Goal: Task Accomplishment & Management: Use online tool/utility

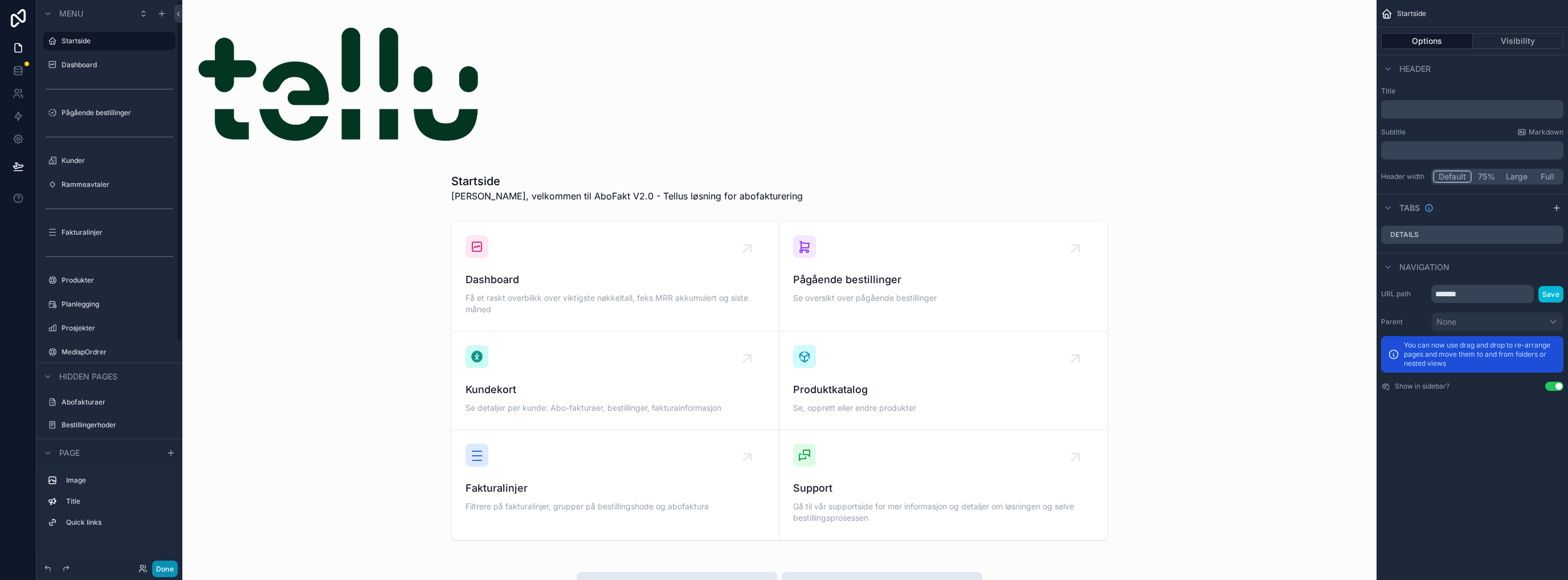
click at [169, 567] on button "Done" at bounding box center [165, 569] width 26 height 17
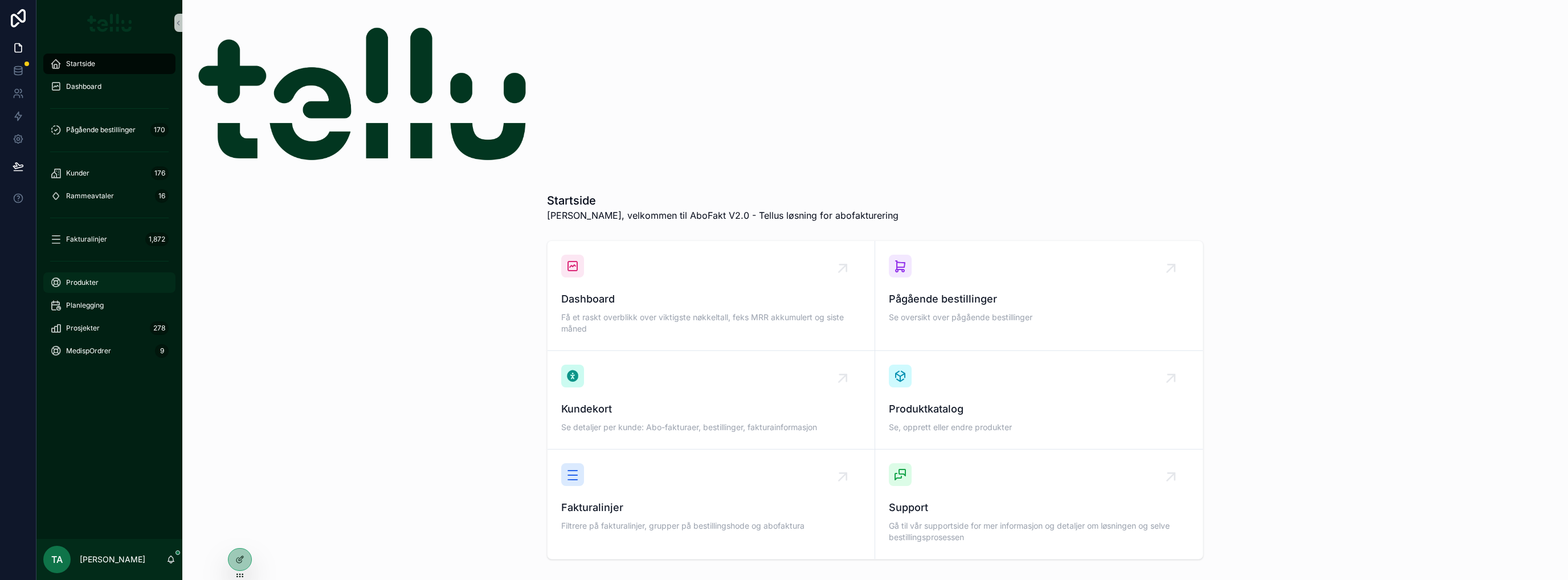
click at [78, 286] on span "Produkter" at bounding box center [82, 282] width 33 height 9
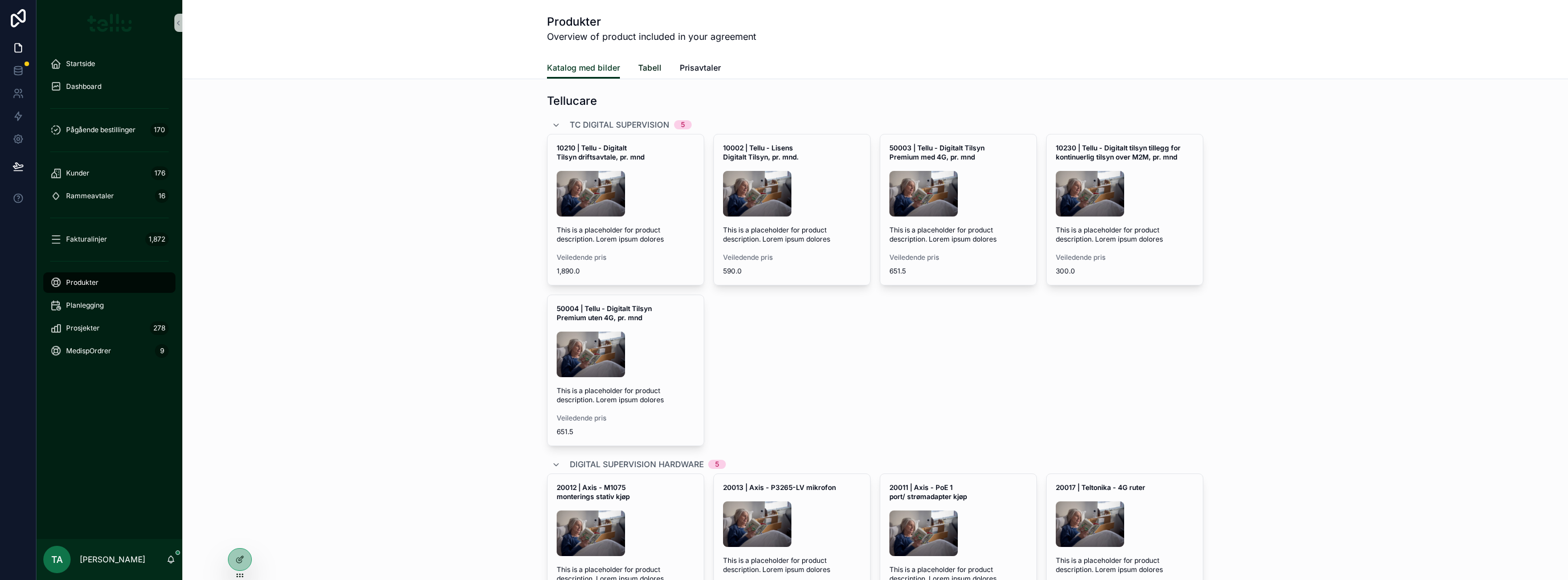
click at [638, 69] on span "Tabell" at bounding box center [650, 67] width 24 height 11
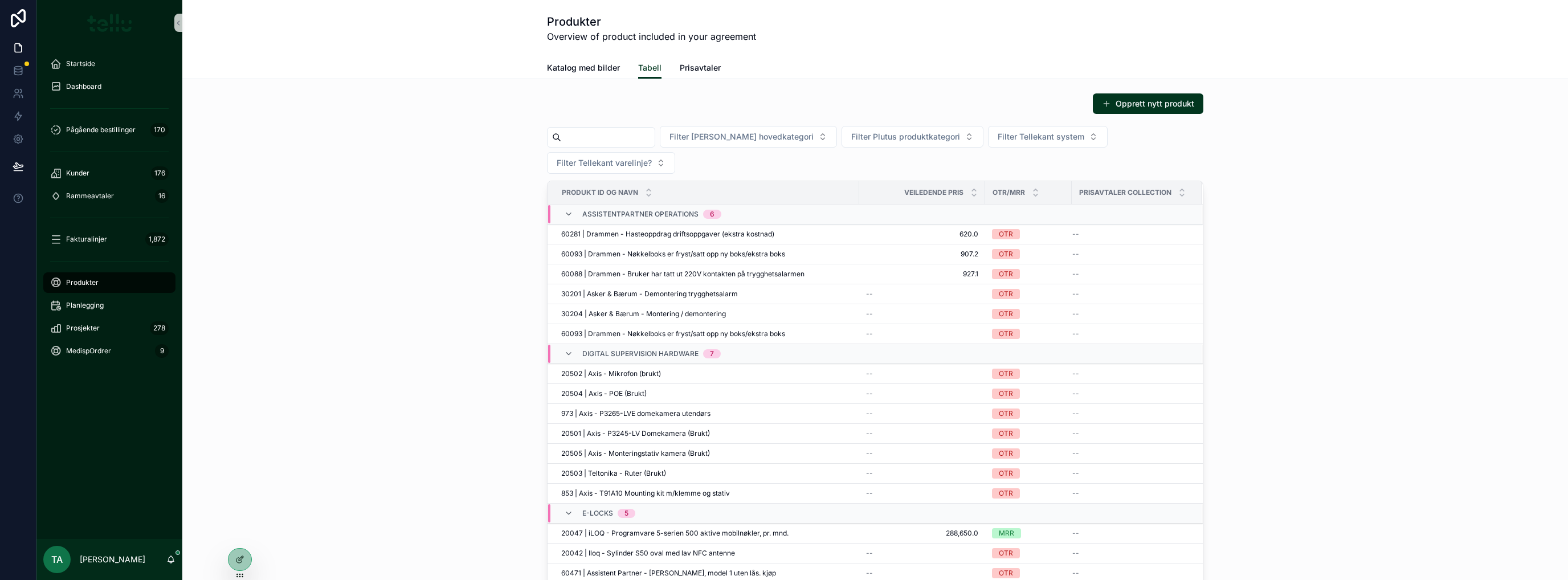
click at [637, 134] on input "scrollable content" at bounding box center [608, 137] width 93 height 16
type input "*****"
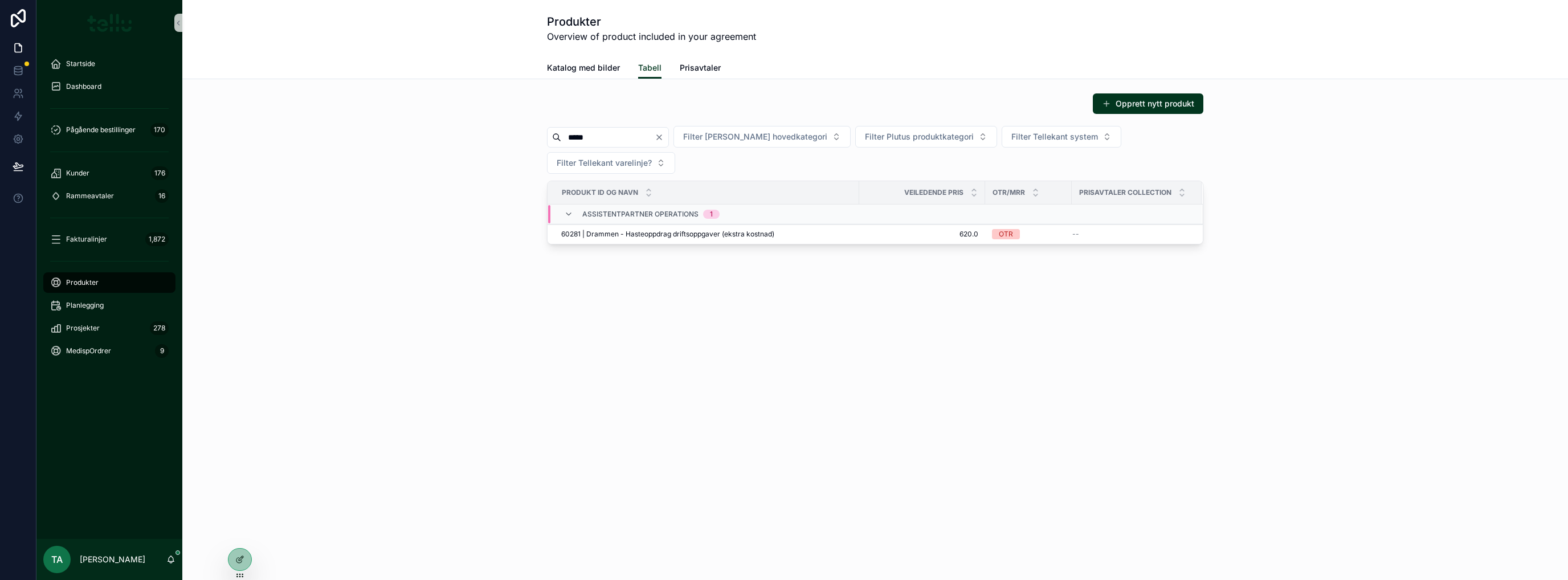
click at [597, 237] on span "60281 | Drammen - Hasteoppdrag driftsoppgaver (ekstra kostnad)" at bounding box center [667, 234] width 213 height 9
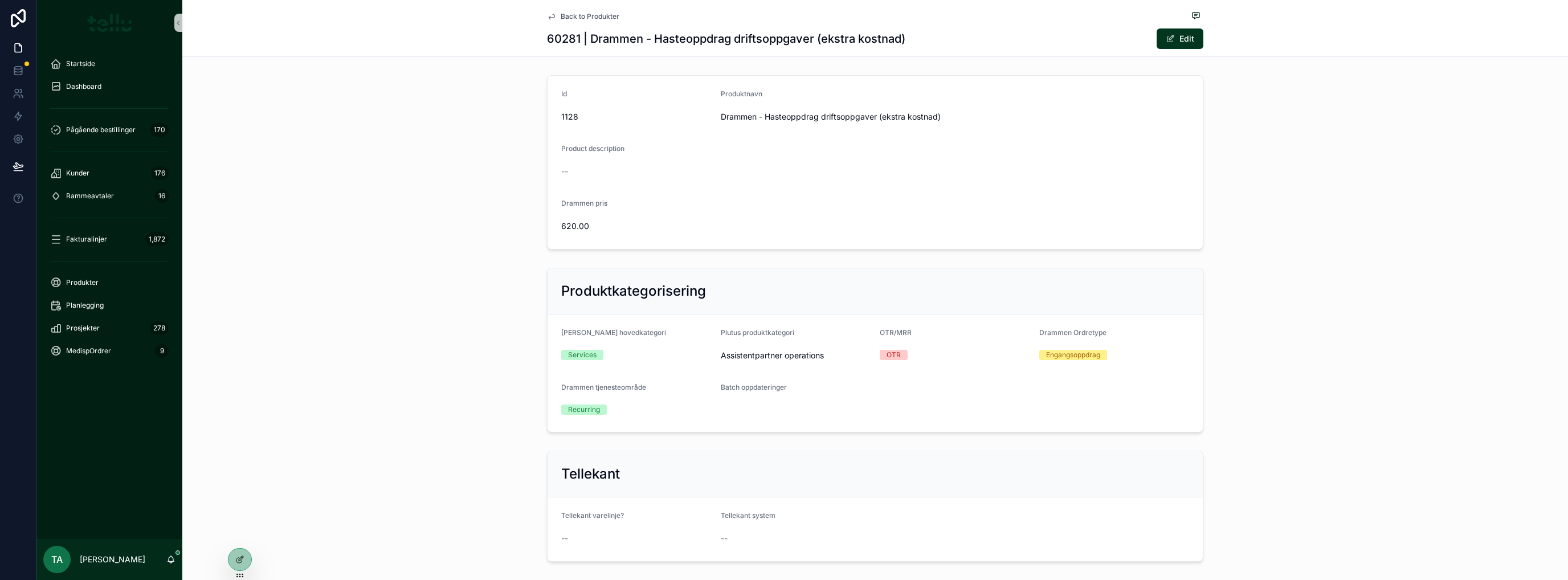
click at [1181, 42] on button "Edit" at bounding box center [1179, 38] width 47 height 21
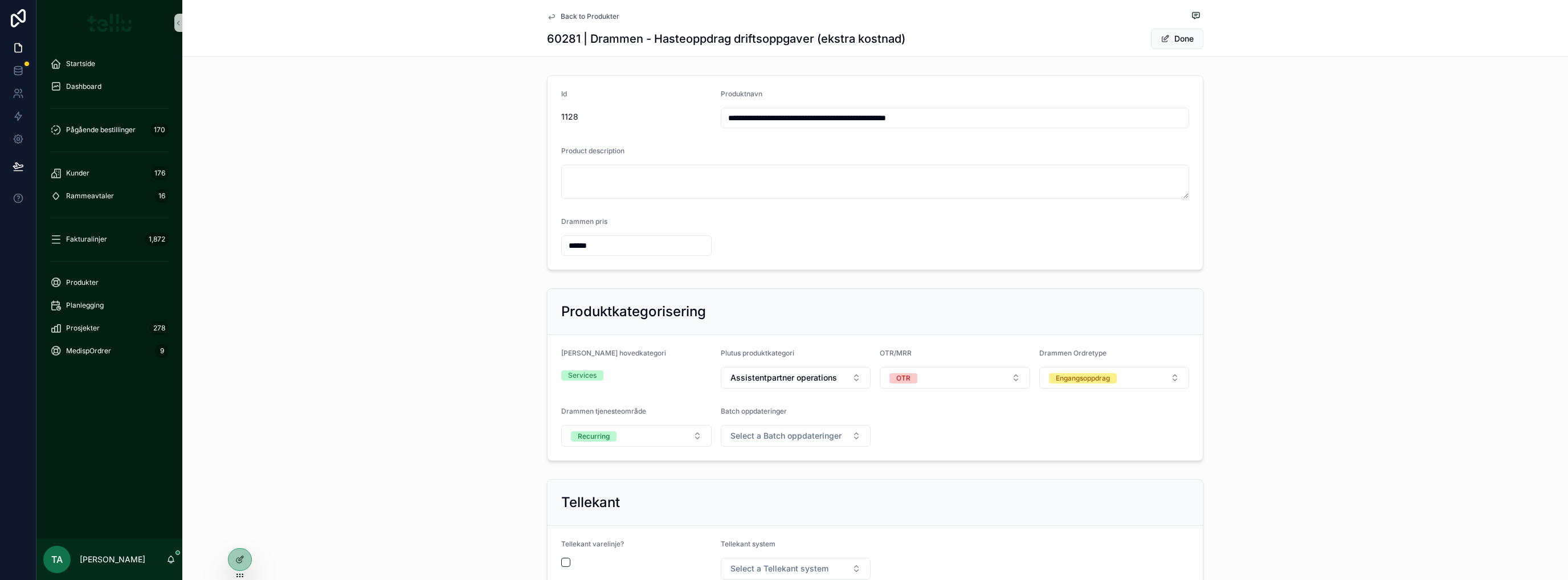
click at [1070, 381] on div "Engangsoppdrag" at bounding box center [1082, 378] width 54 height 10
click at [370, 337] on div "Produktkategorisering Plutus hovedkategori Services Plutus produktkategori Assi…" at bounding box center [875, 375] width 1386 height 182
click at [622, 432] on button "Recurring" at bounding box center [636, 436] width 150 height 21
click at [486, 411] on div "Produktkategorisering Plutus hovedkategori Services Plutus produktkategori Assi…" at bounding box center [875, 375] width 1386 height 182
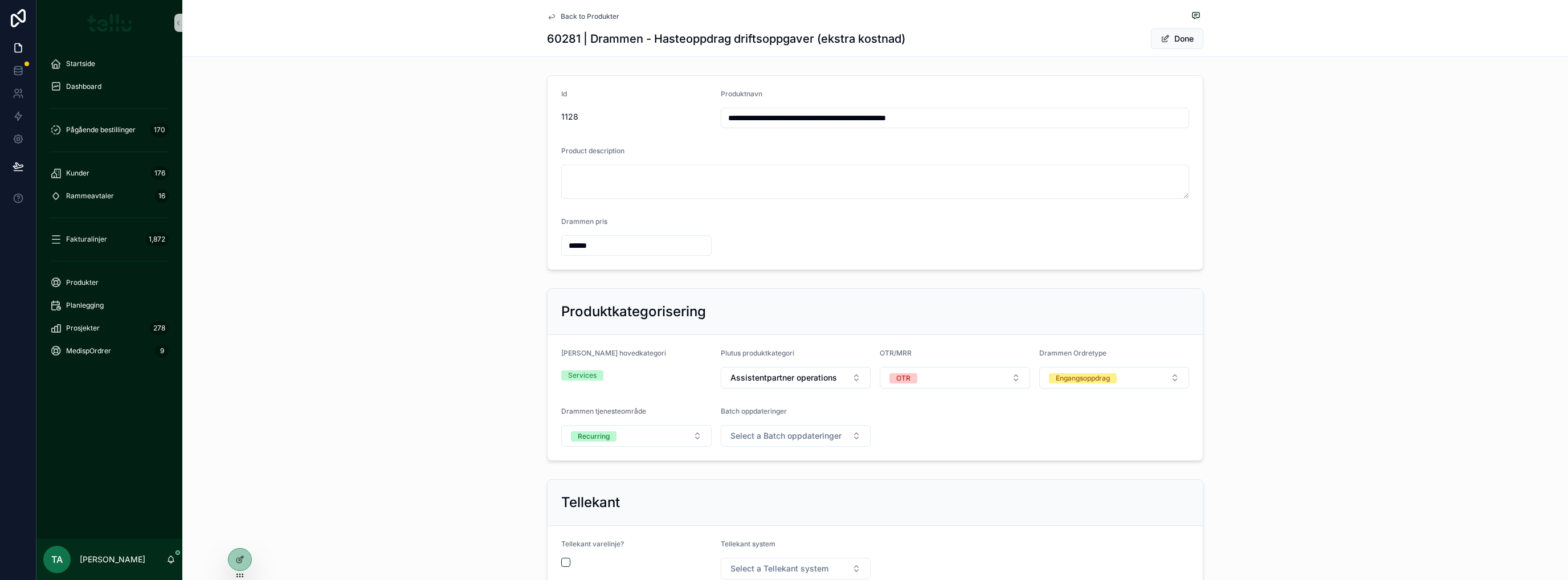
click at [1164, 41] on span "scrollable content" at bounding box center [1165, 39] width 9 height 9
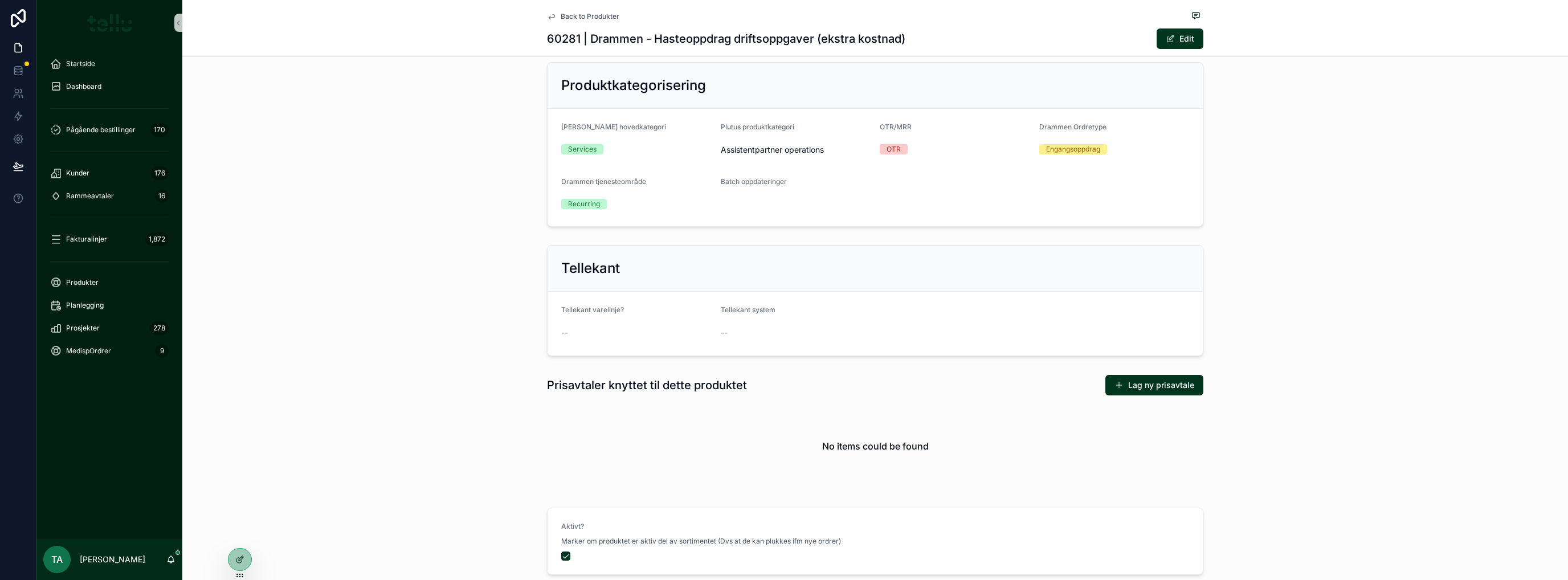
scroll to position [228, 0]
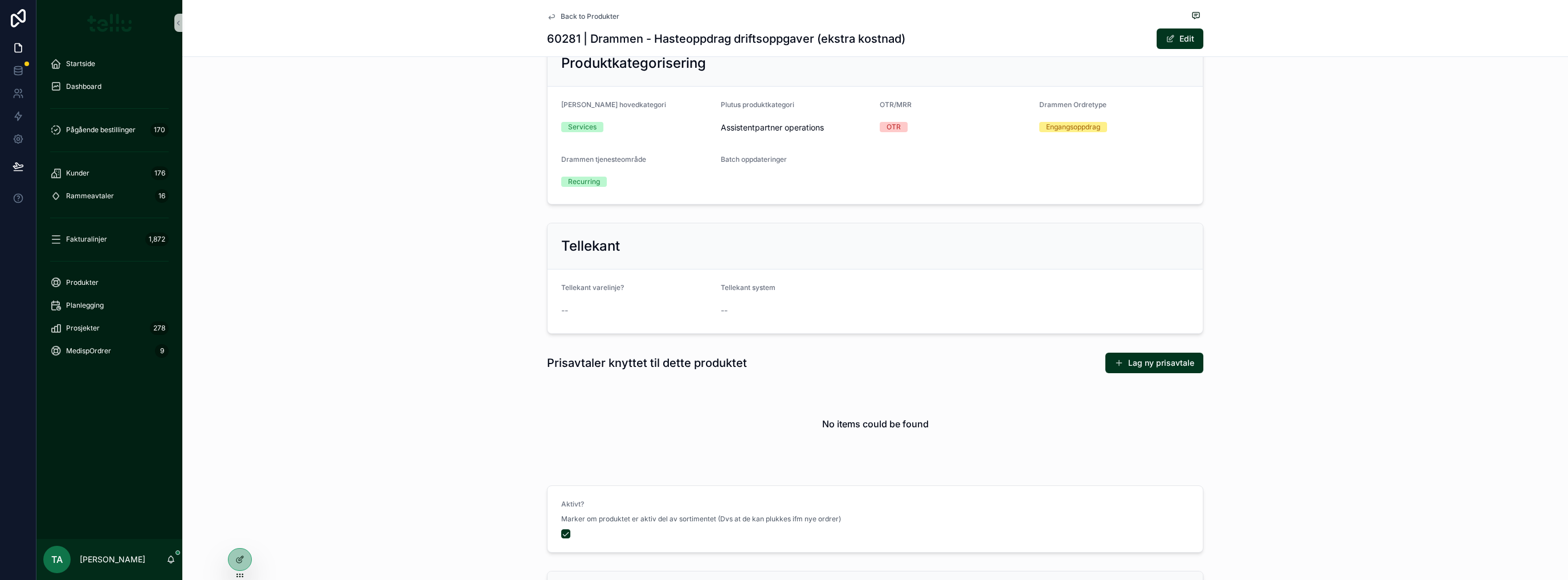
click at [237, 556] on icon at bounding box center [240, 559] width 9 height 9
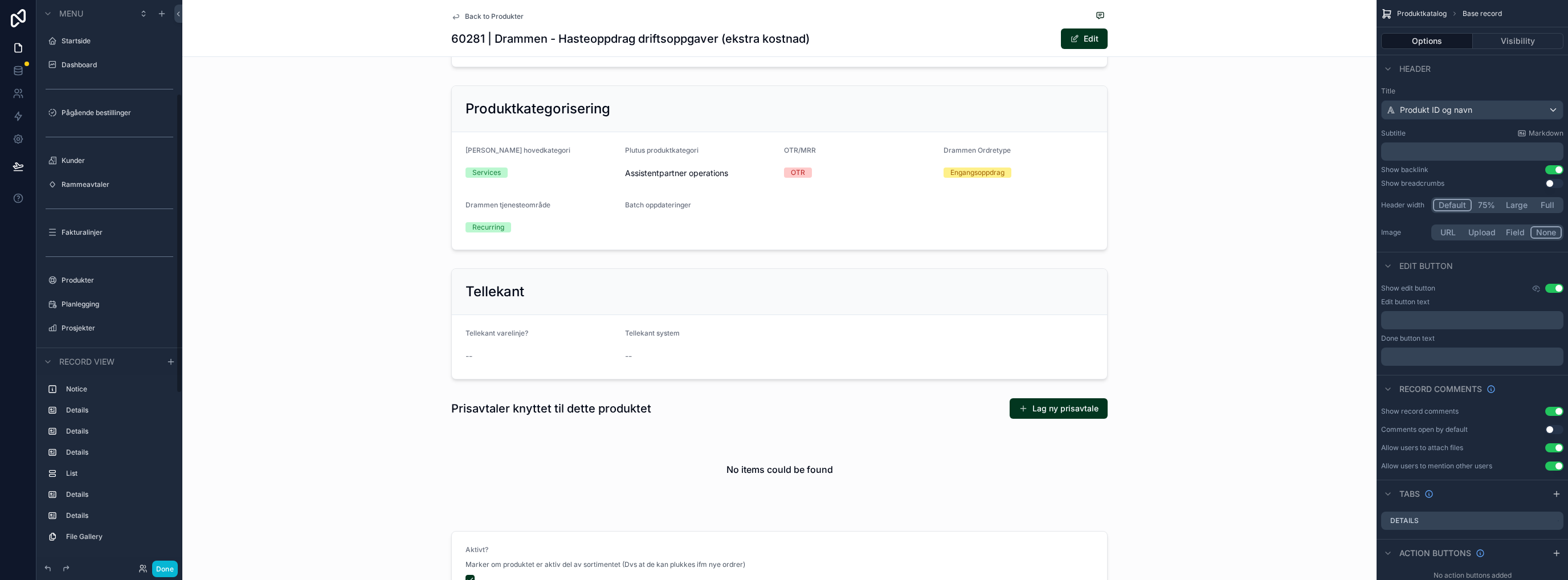
scroll to position [176, 0]
click at [718, 401] on div "scrollable content" at bounding box center [779, 455] width 1195 height 124
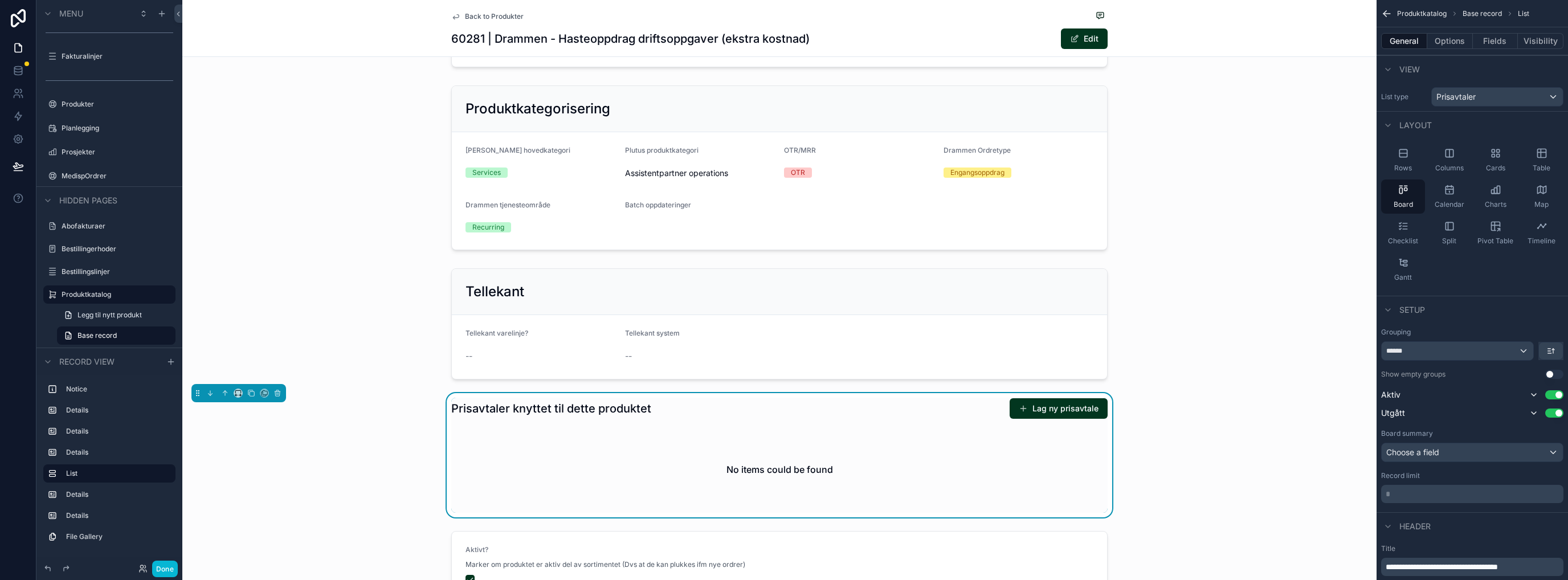
click at [1527, 566] on p "**********" at bounding box center [1473, 566] width 176 height 11
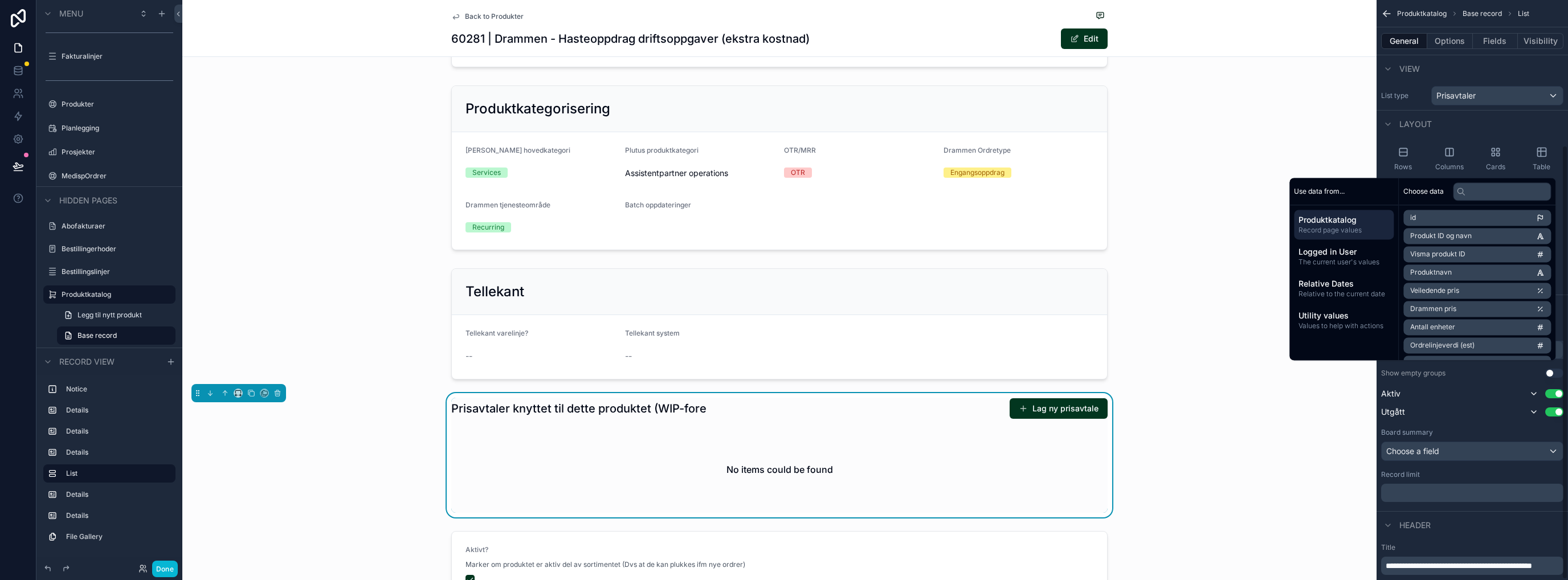
scroll to position [194, 0]
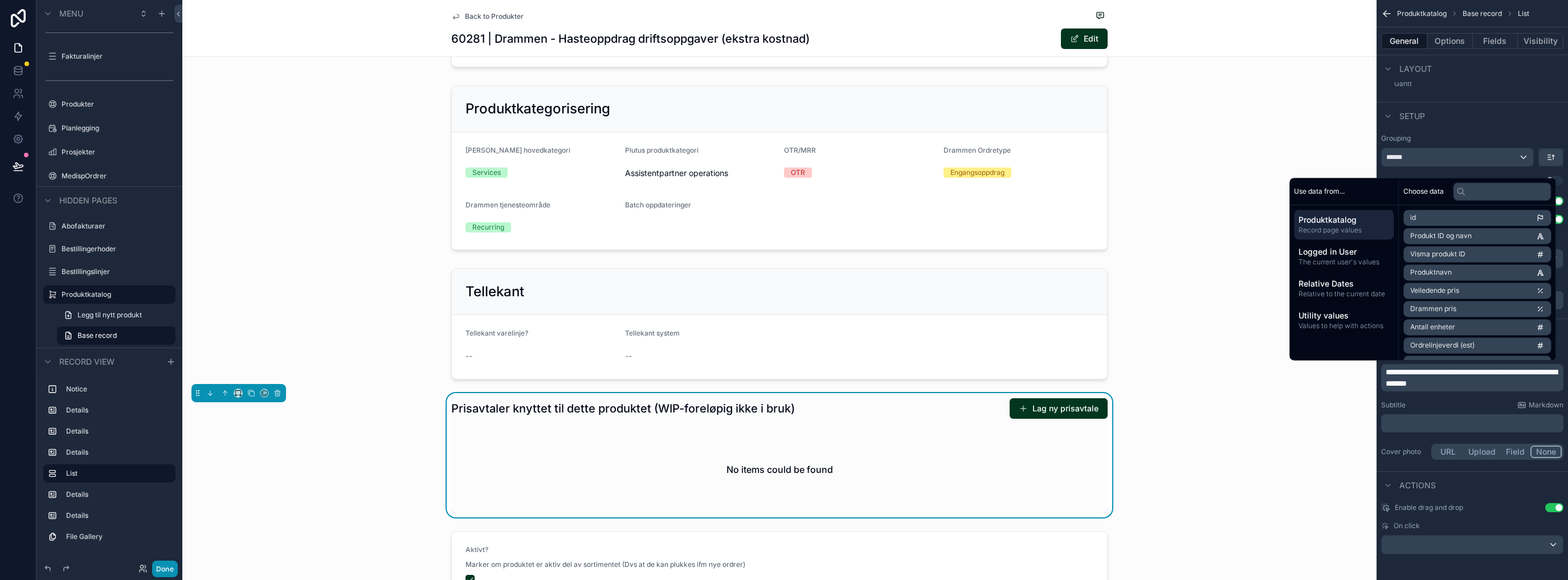
click at [166, 572] on button "Done" at bounding box center [165, 569] width 26 height 17
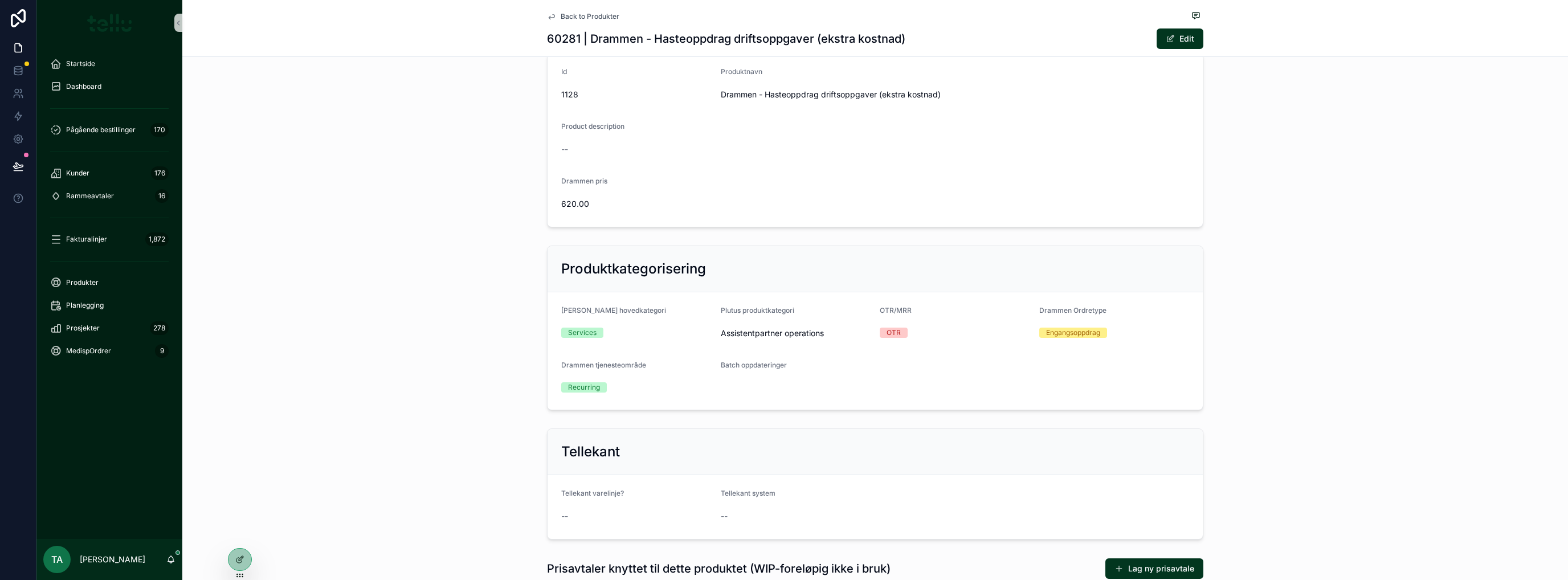
scroll to position [0, 0]
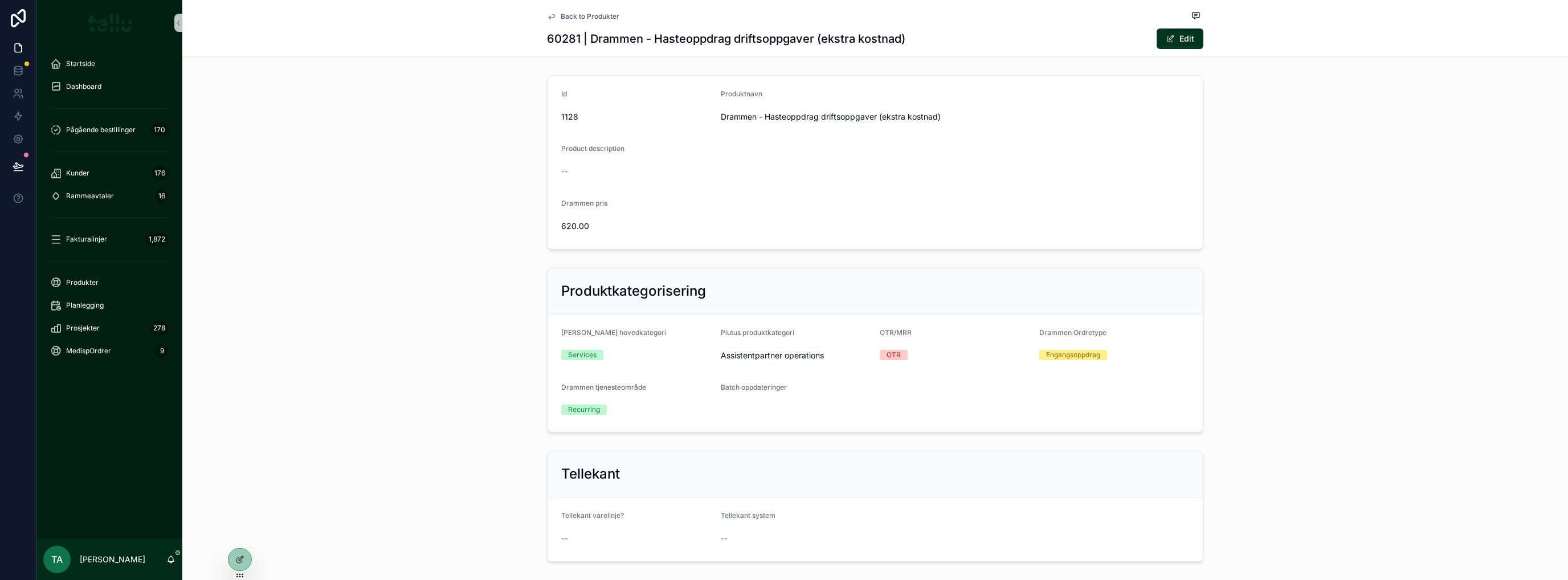
click at [291, 250] on div "Id 1128 Produktnavn Drammen - Hasteoppdrag driftsoppgaver (ekstra kostnad) Prod…" at bounding box center [875, 163] width 1386 height 183
click at [566, 14] on span "Back to Produkter" at bounding box center [589, 17] width 59 height 9
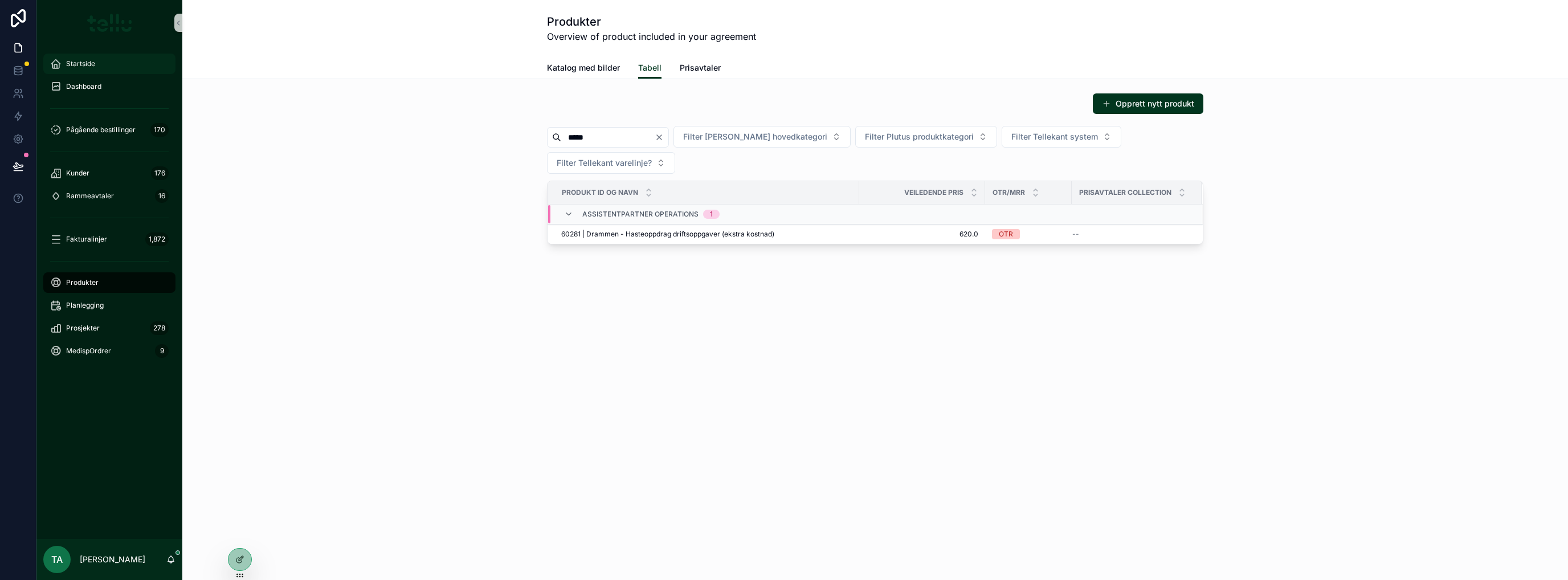
click at [82, 57] on div "Startside" at bounding box center [109, 64] width 118 height 18
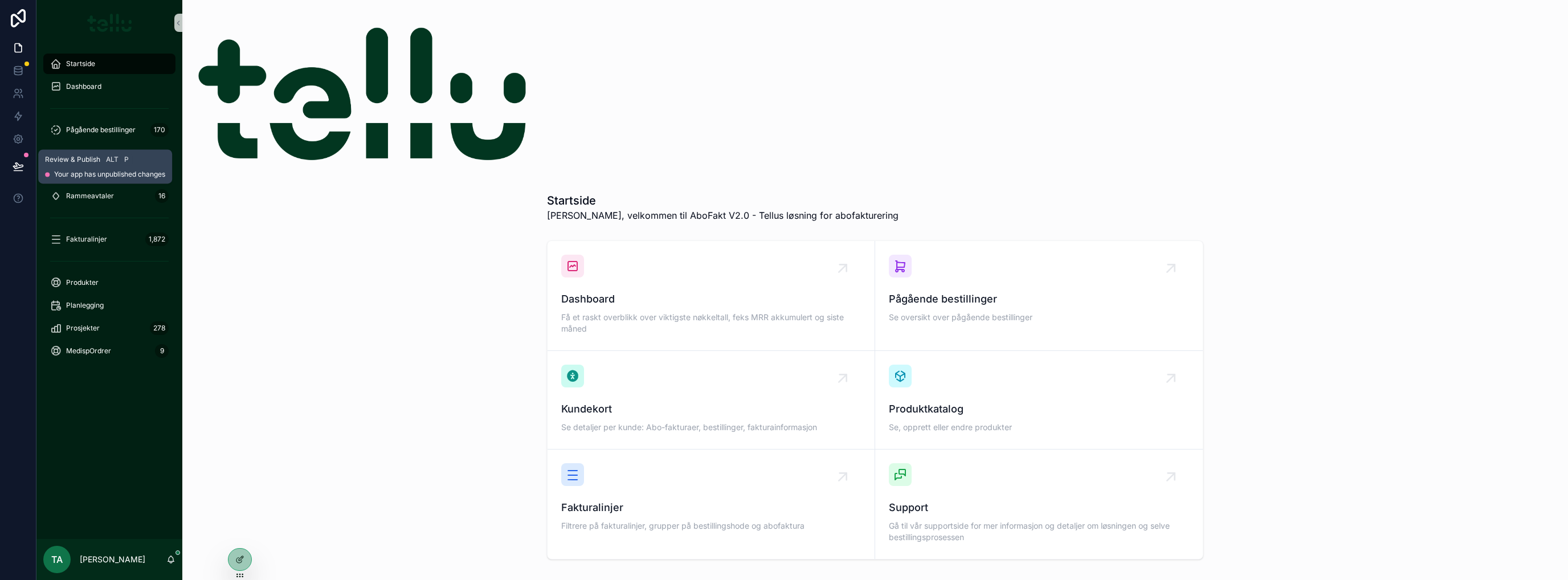
click at [16, 160] on icon at bounding box center [18, 166] width 11 height 11
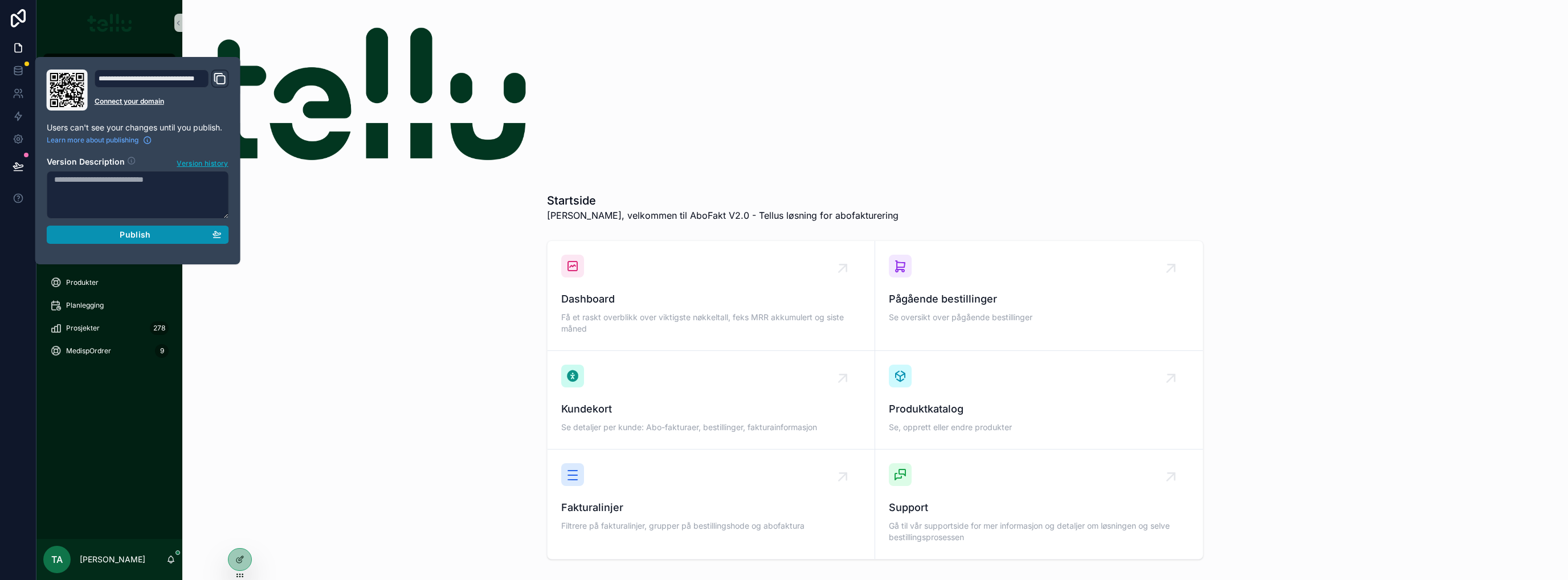
click at [105, 235] on div "Publish" at bounding box center [137, 234] width 167 height 10
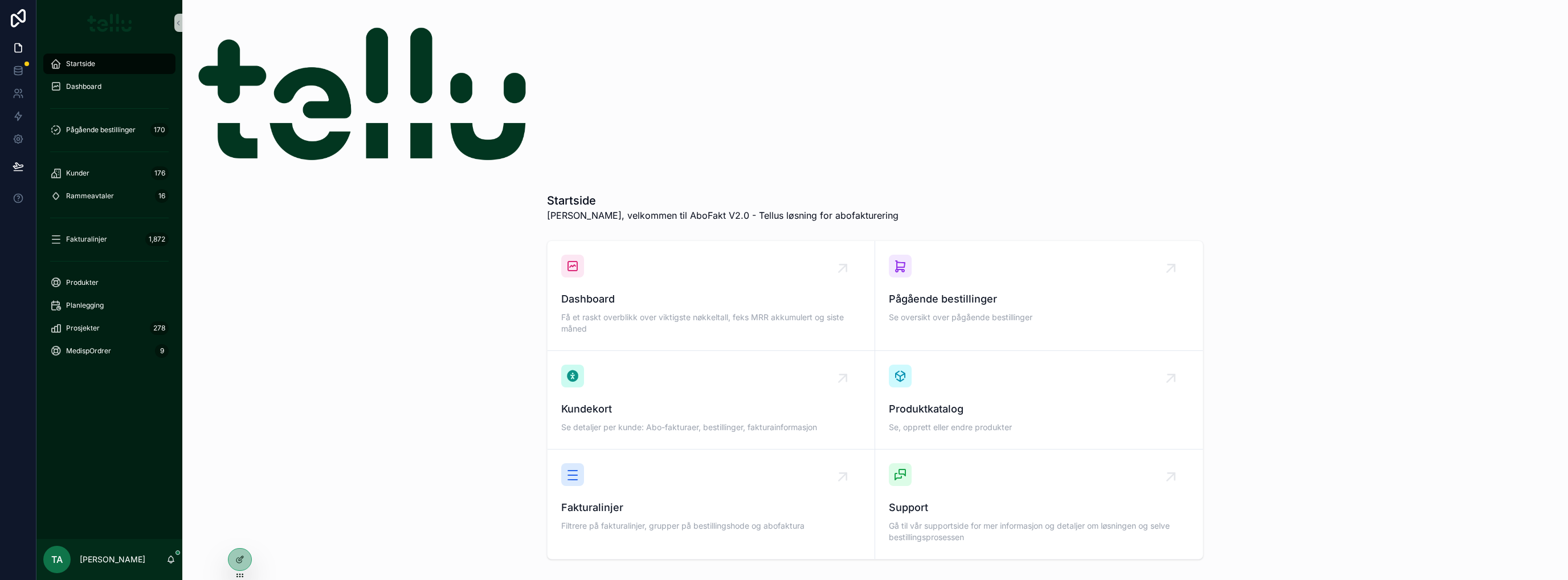
click at [699, 22] on div "Startside Thomas, velkommen til AboFakt V2.0 - Tellus løsning for abofakturerin…" at bounding box center [875, 318] width 1386 height 637
click at [14, 19] on icon at bounding box center [18, 18] width 23 height 18
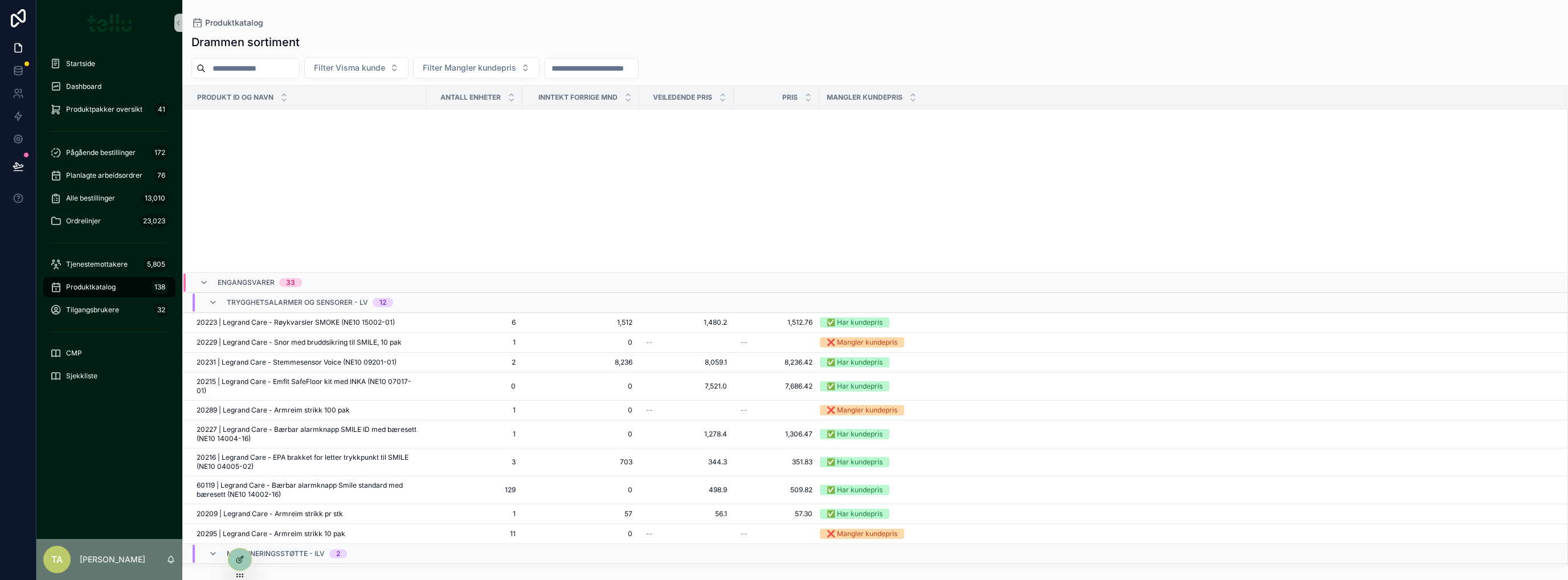
scroll to position [408, 0]
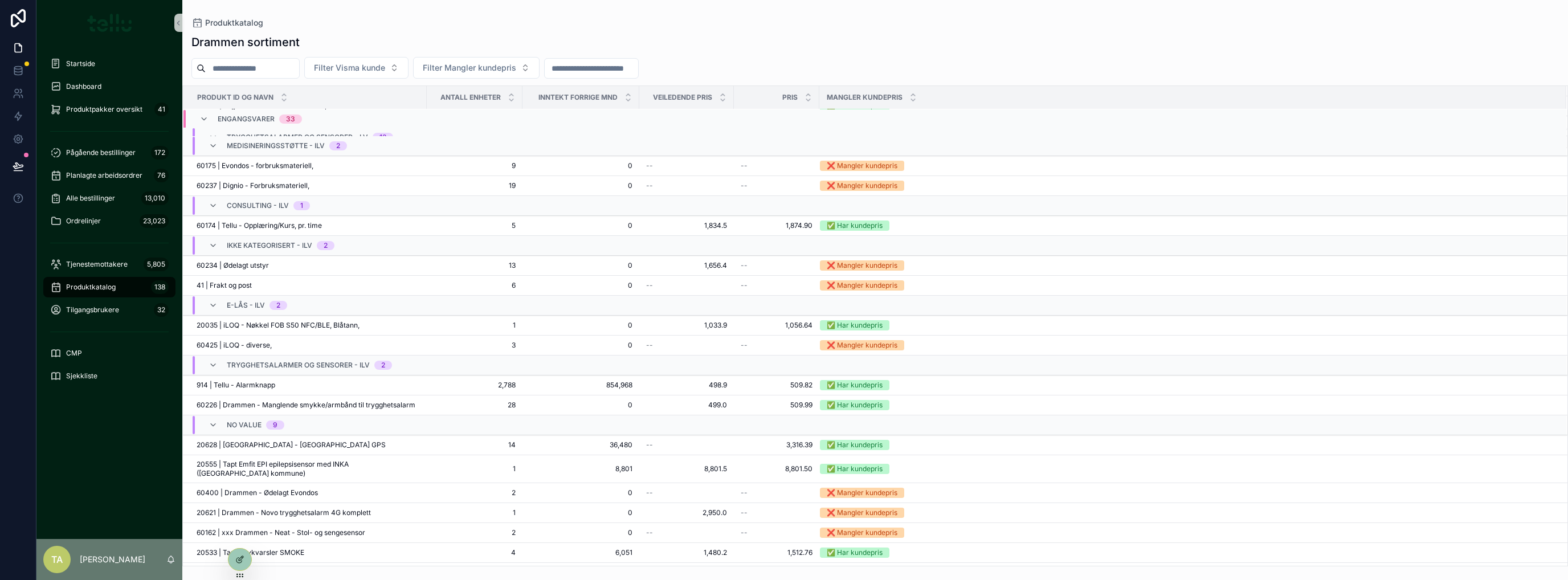
click at [258, 69] on input "scrollable content" at bounding box center [252, 68] width 93 height 16
type input "*****"
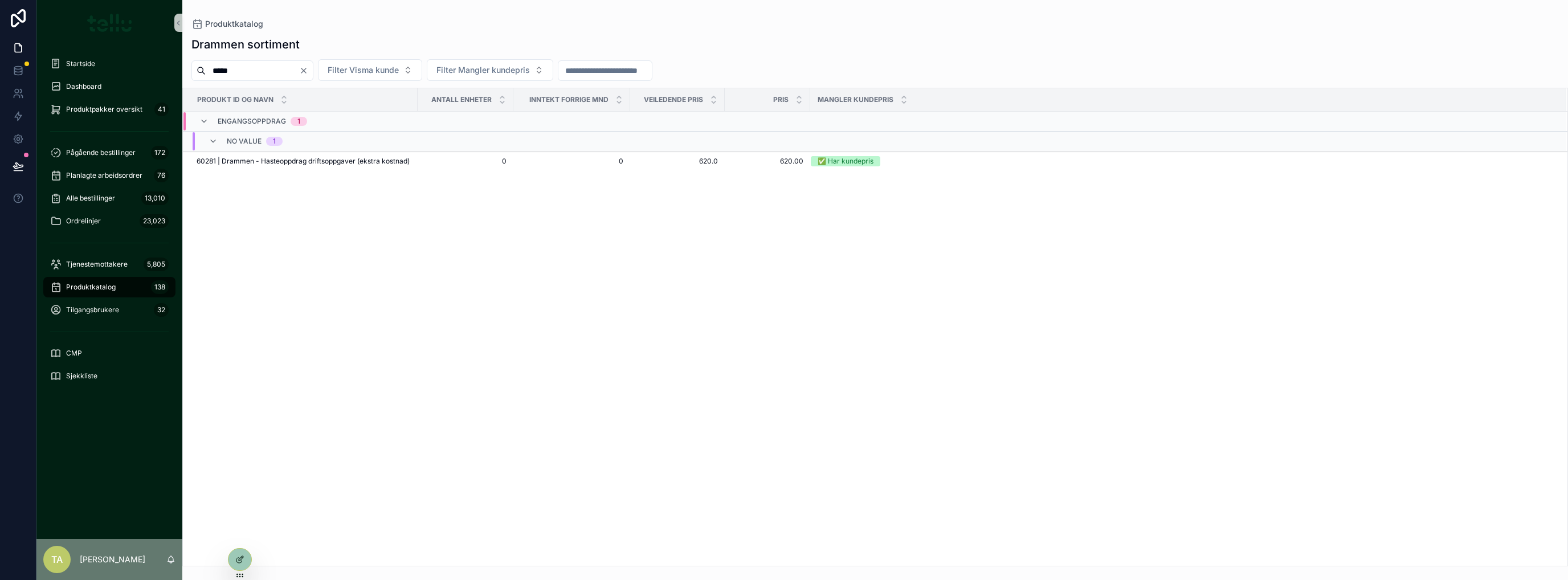
click at [252, 163] on span "60281 | Drammen - Hasteoppdrag driftsoppgaver (ekstra kostnad)" at bounding box center [303, 161] width 213 height 9
click at [237, 559] on icon at bounding box center [239, 560] width 5 height 5
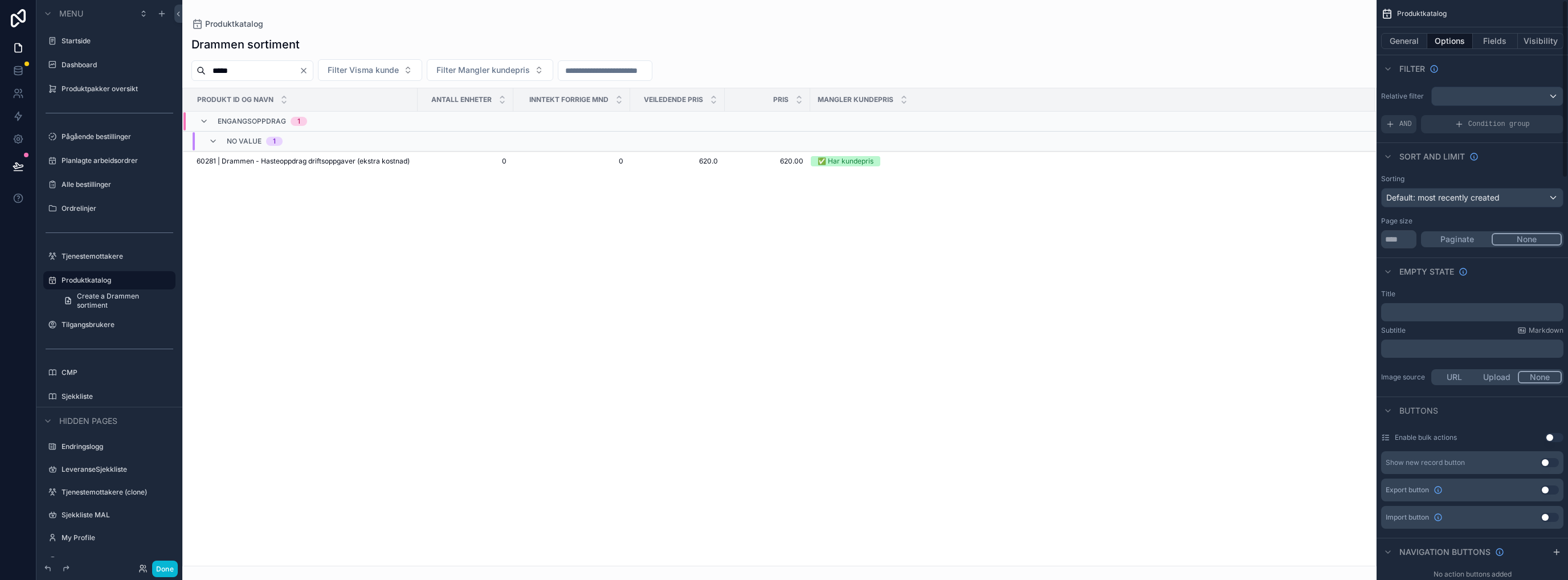
click at [1401, 44] on button "General" at bounding box center [1404, 40] width 46 height 16
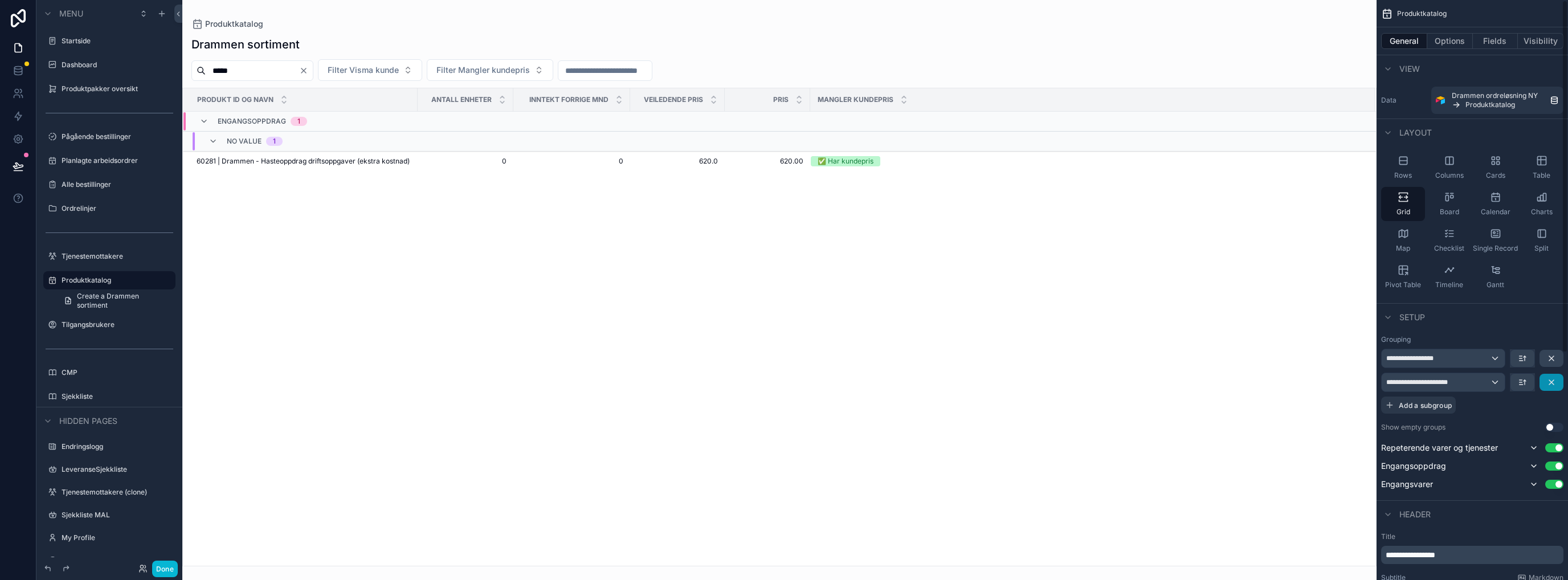
click at [1554, 383] on icon "scrollable content" at bounding box center [1552, 382] width 9 height 9
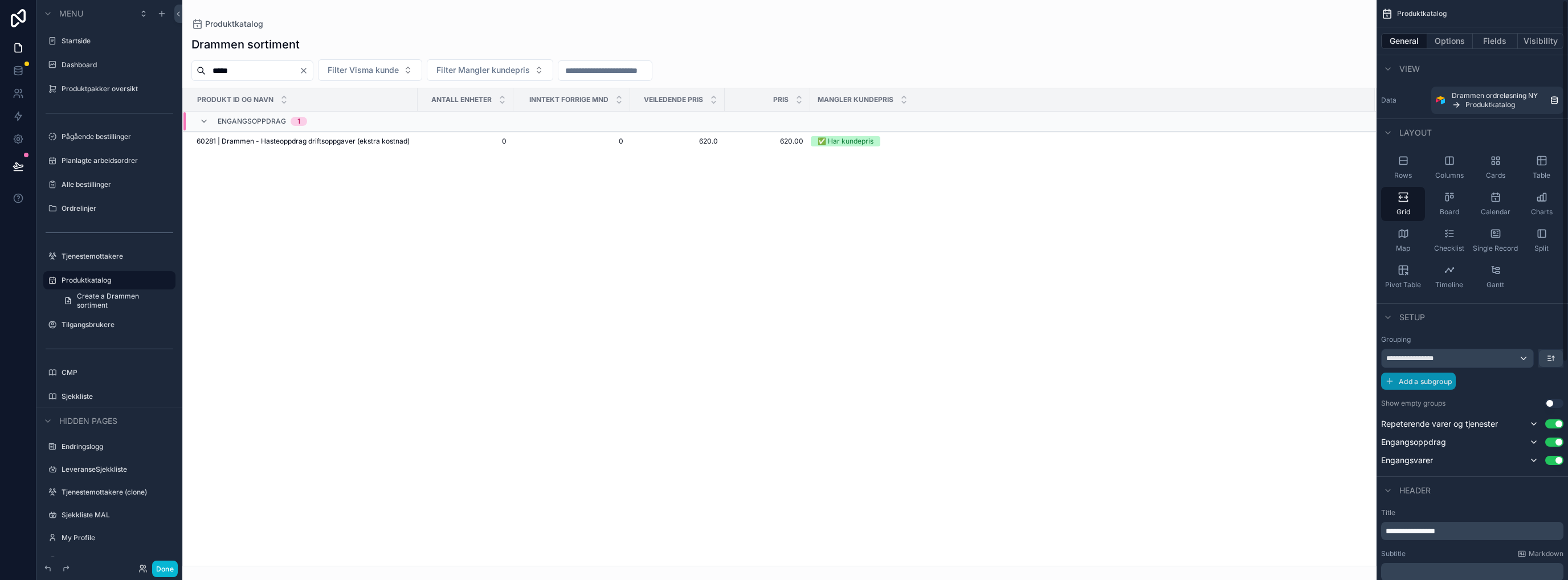
click at [1419, 379] on span "Add a subgroup" at bounding box center [1424, 381] width 53 height 8
click at [1421, 382] on span "Choose a field" at bounding box center [1412, 382] width 53 height 10
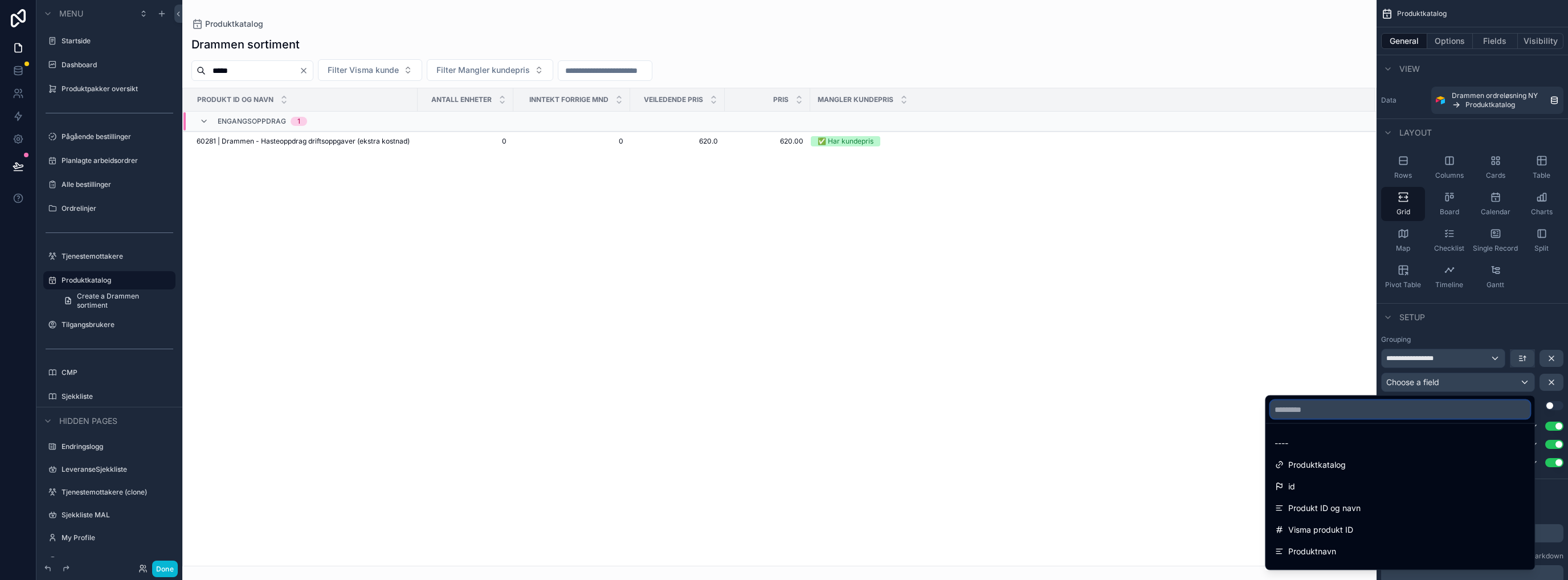
click at [1327, 413] on input "text" at bounding box center [1400, 410] width 260 height 18
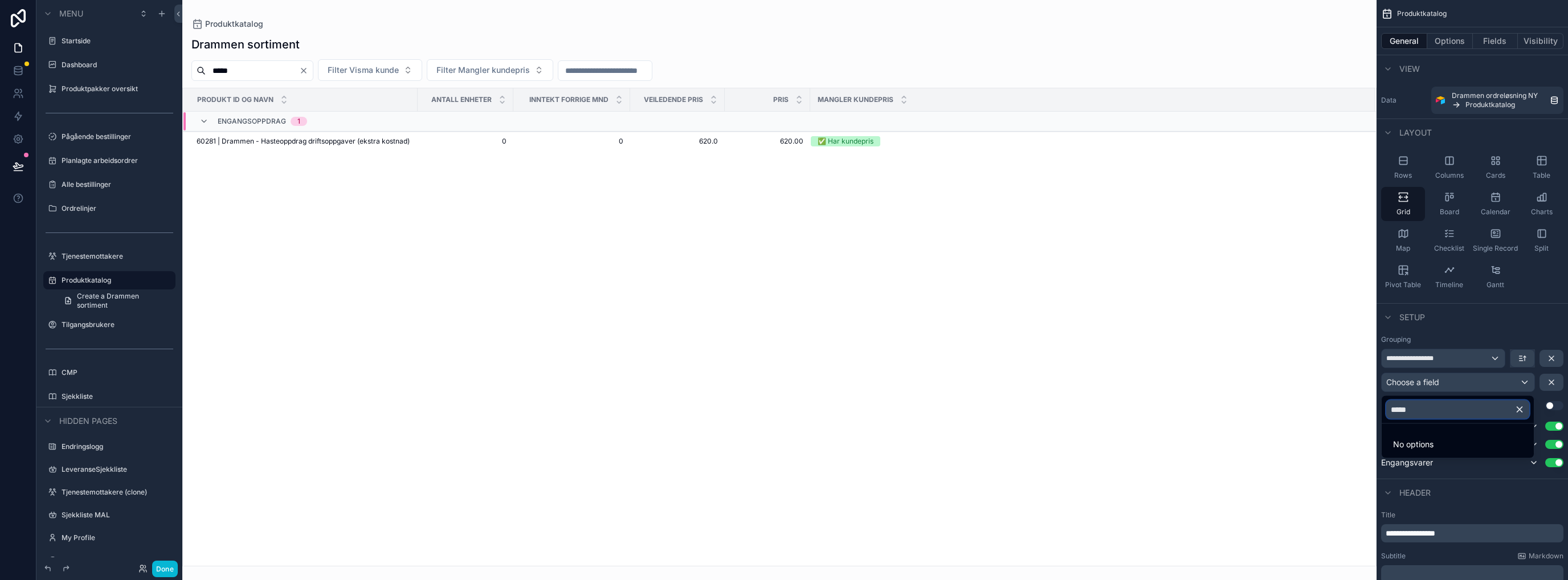
type input "*****"
click at [1516, 409] on icon "button" at bounding box center [1519, 409] width 10 height 10
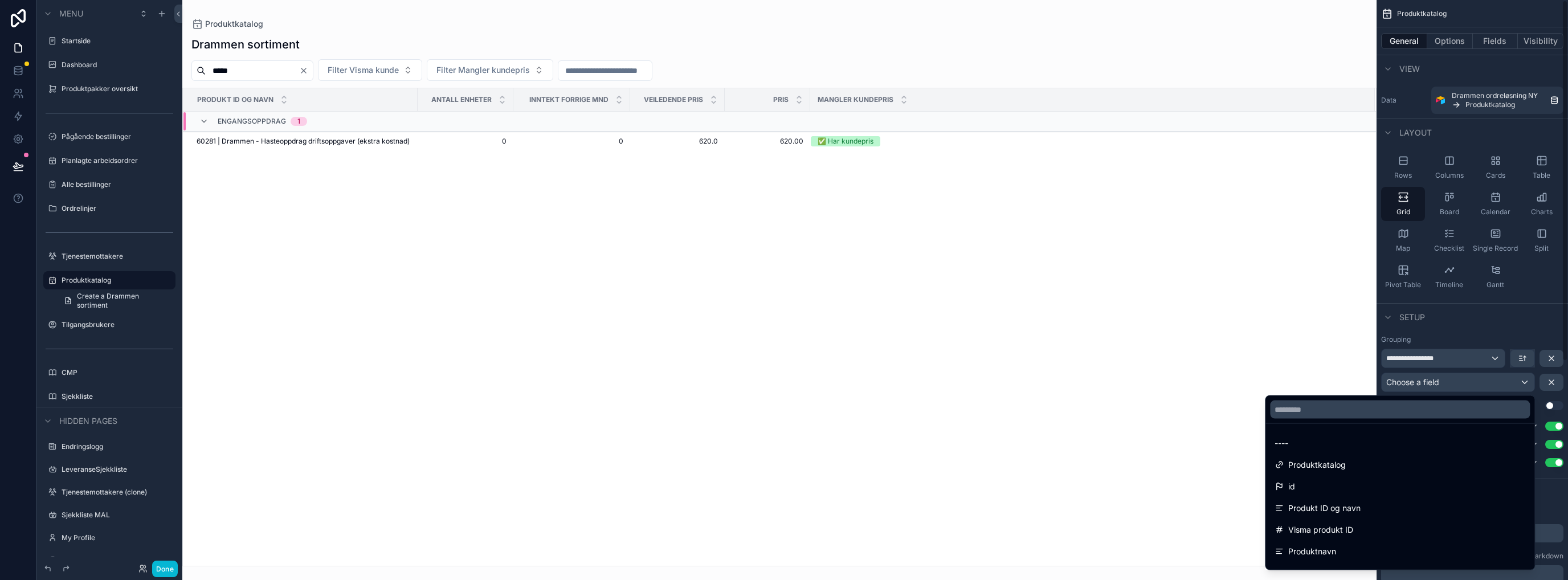
click at [1263, 367] on div "scrollable content" at bounding box center [779, 290] width 1195 height 580
click at [1549, 380] on div "scrollable content" at bounding box center [784, 290] width 1568 height 580
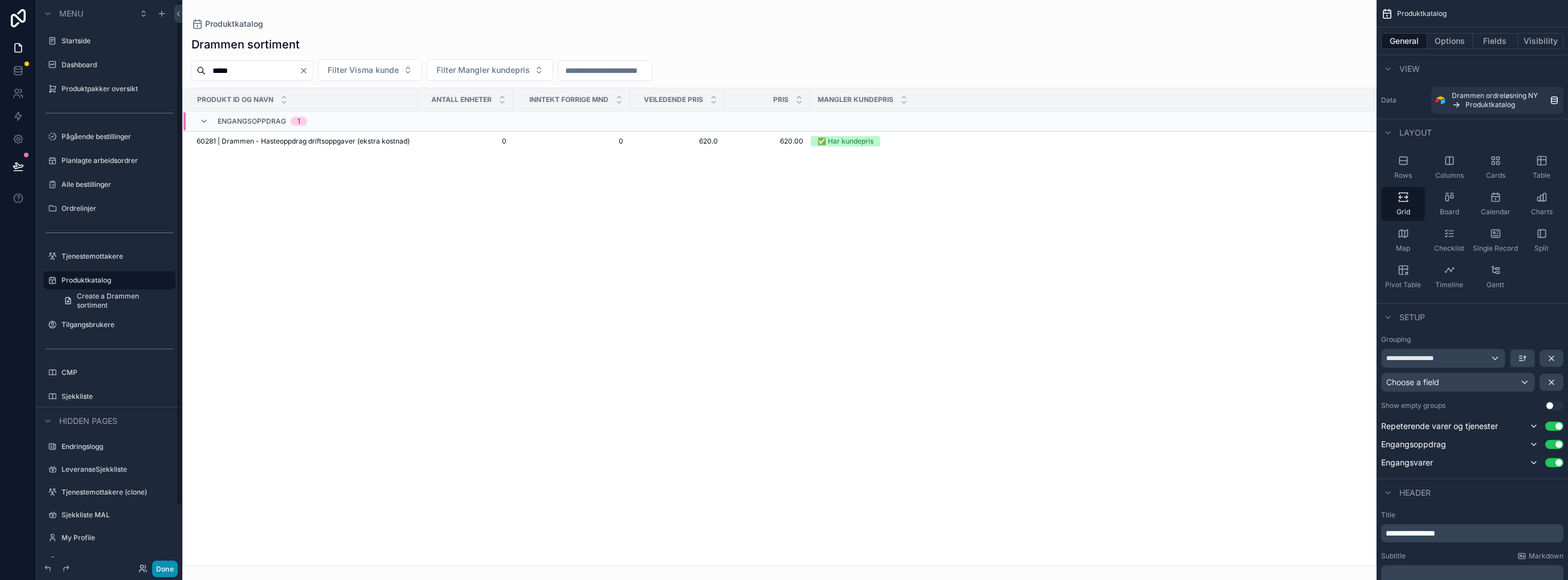
drag, startPoint x: 160, startPoint y: 566, endPoint x: 164, endPoint y: 560, distance: 7.2
click at [160, 566] on button "Done" at bounding box center [165, 569] width 26 height 17
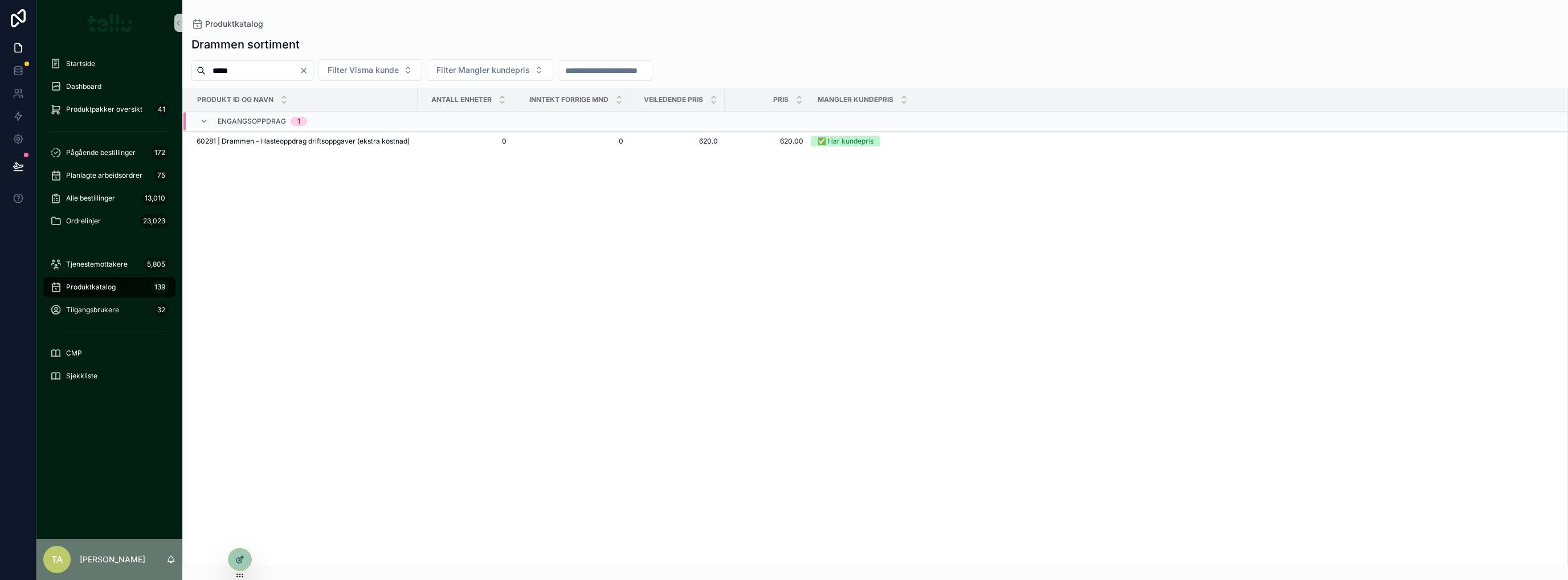
click at [333, 334] on div "Produkt ID og navn Antall enheter Inntekt forrige mnd Veiledende pris Pris Mang…" at bounding box center [876, 327] width 1385 height 478
click at [243, 559] on icon at bounding box center [240, 559] width 9 height 9
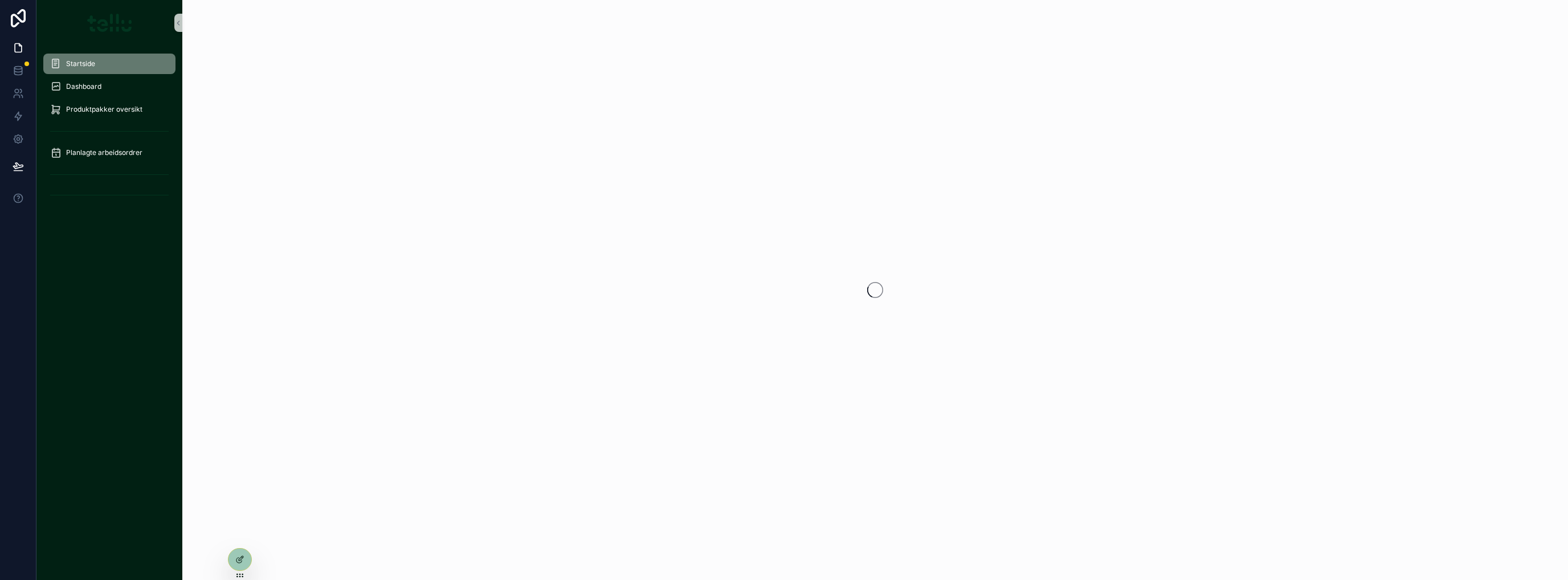
click at [82, 60] on span "Startside" at bounding box center [81, 64] width 29 height 9
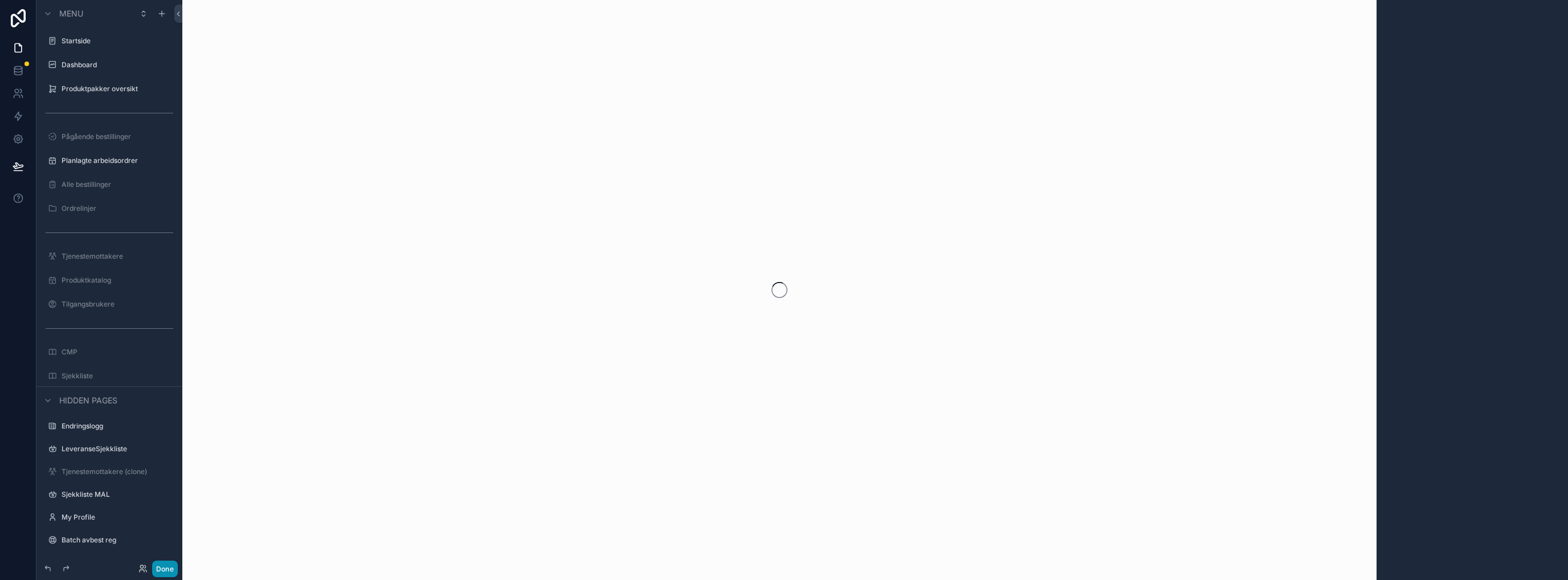
click at [164, 568] on button "Done" at bounding box center [165, 569] width 26 height 17
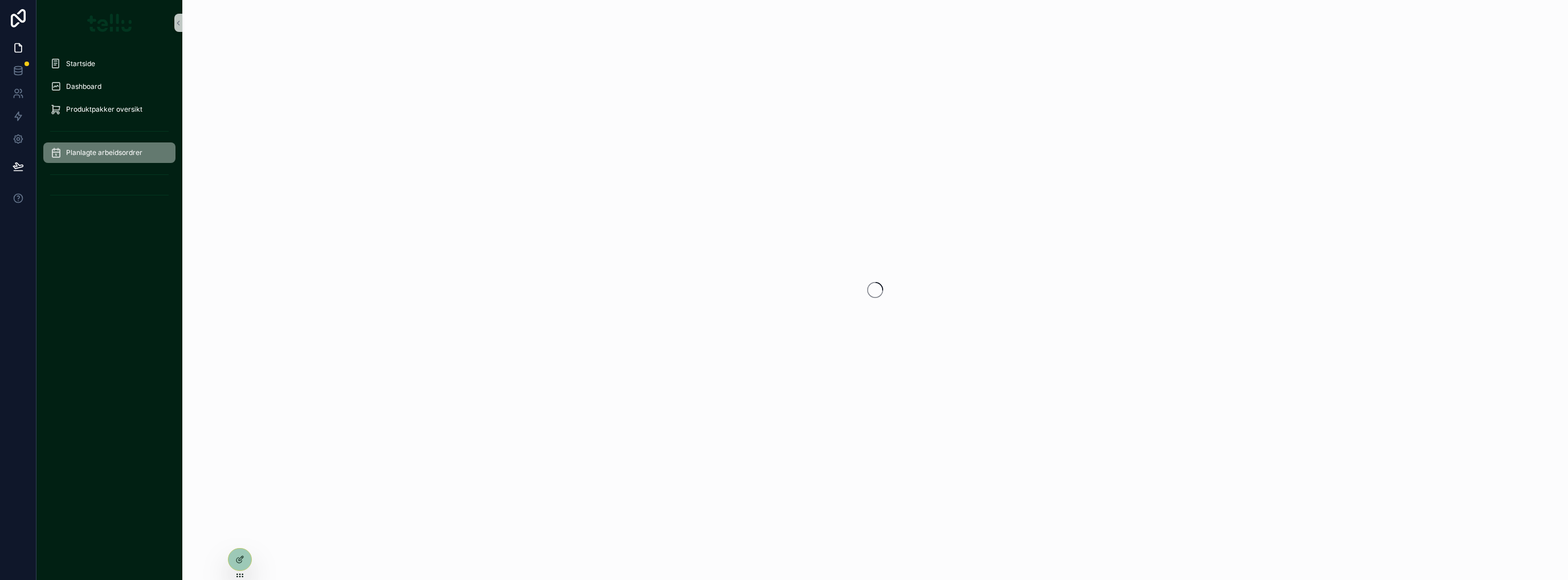
click at [107, 152] on span "Planlagte arbeidsordrer" at bounding box center [105, 153] width 76 height 9
click at [109, 113] on span "Produktpakker oversikt" at bounding box center [105, 109] width 76 height 9
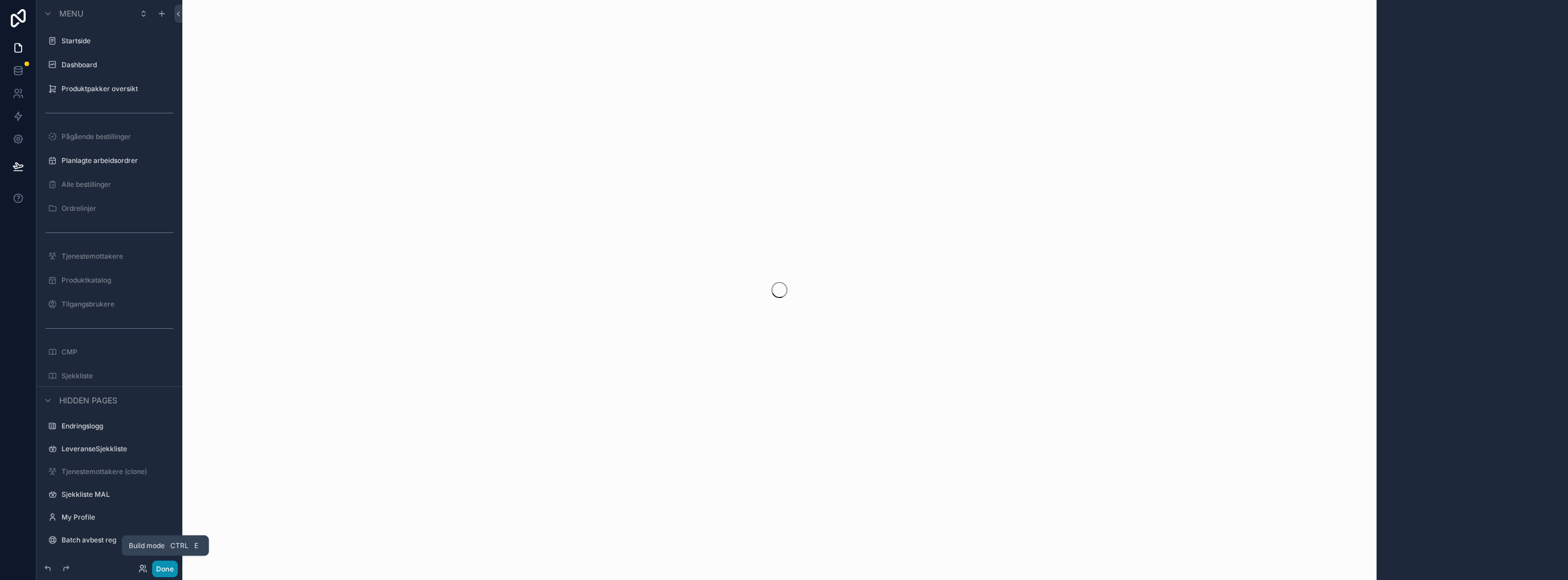
click at [165, 568] on button "Done" at bounding box center [165, 569] width 26 height 17
click at [170, 572] on button "Done" at bounding box center [165, 569] width 26 height 17
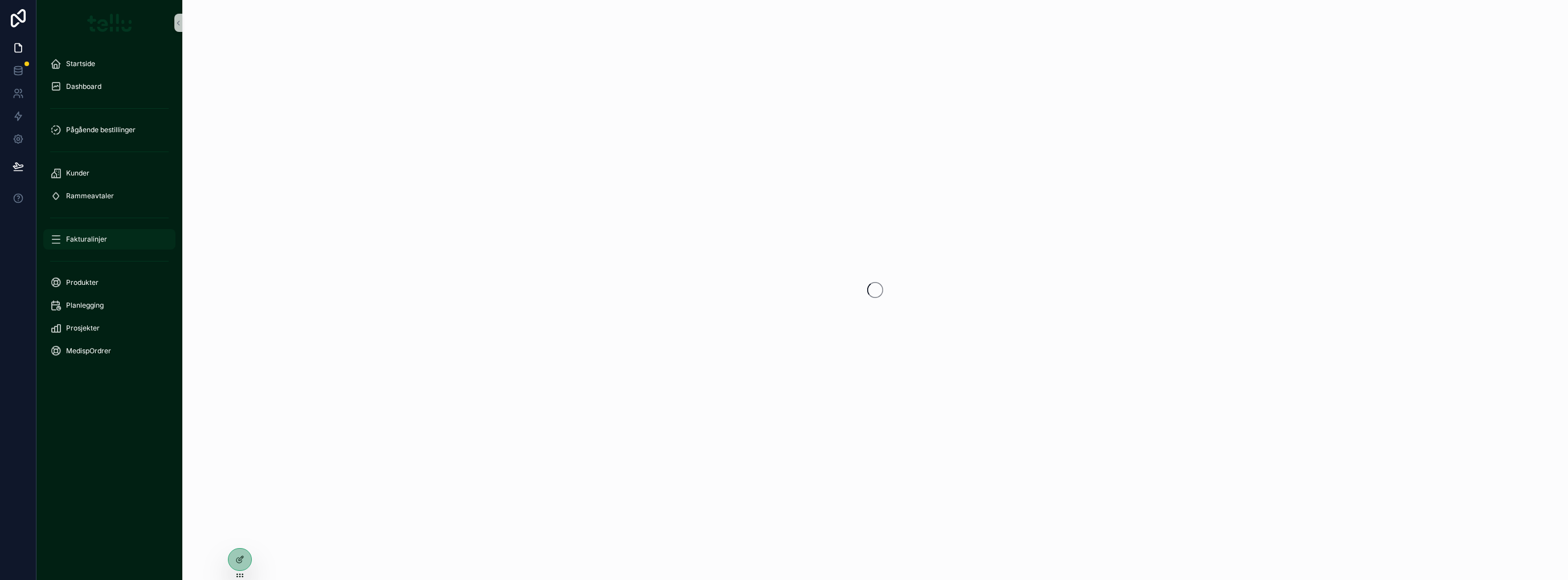
click at [84, 237] on span "Fakturalinjer" at bounding box center [87, 240] width 41 height 9
click at [82, 285] on span "Produkter" at bounding box center [82, 282] width 33 height 9
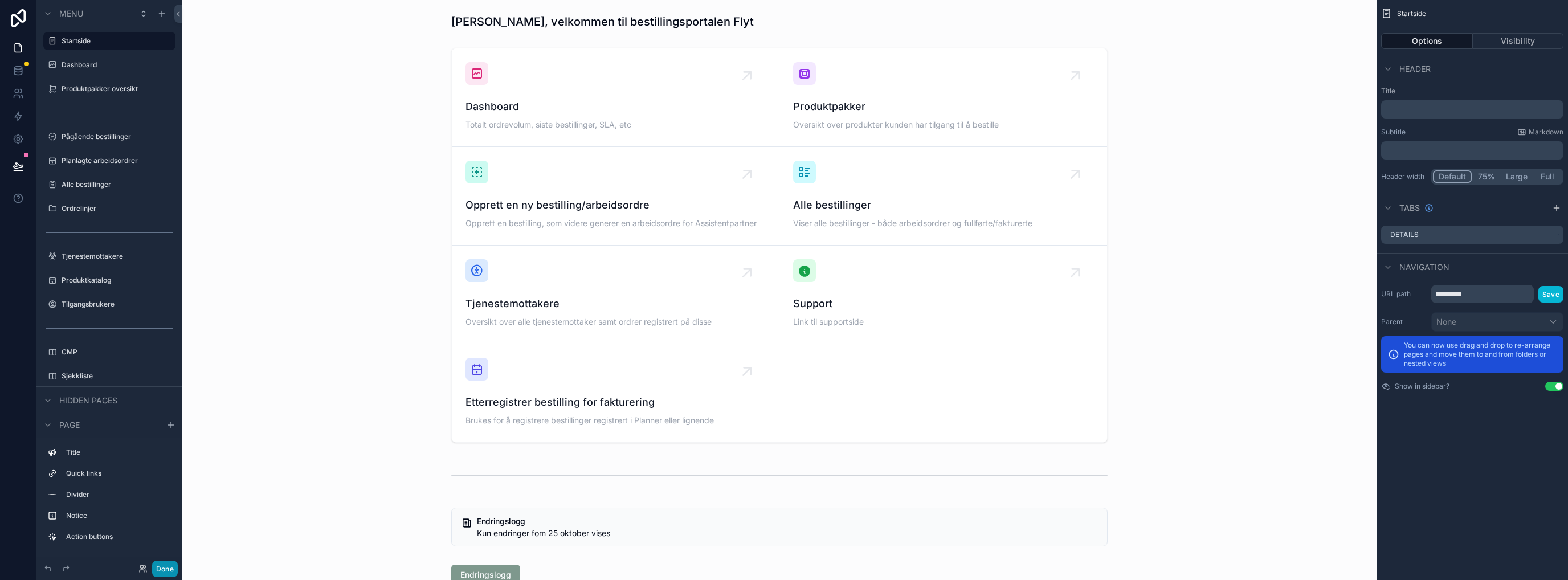
click at [165, 572] on button "Done" at bounding box center [165, 569] width 26 height 17
